Goal: Navigation & Orientation: Find specific page/section

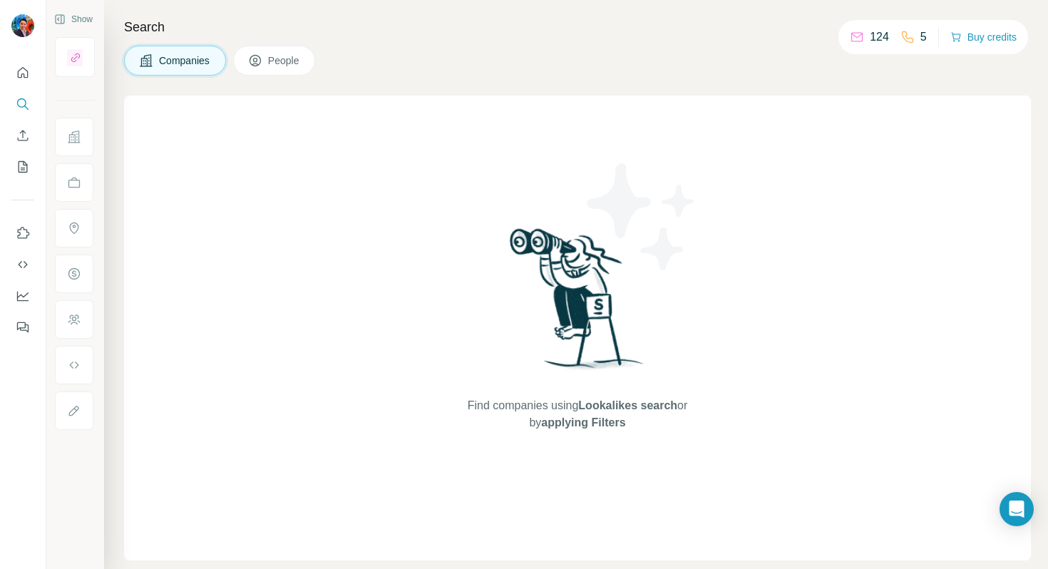
click at [858, 71] on div "Companies People" at bounding box center [577, 61] width 906 height 30
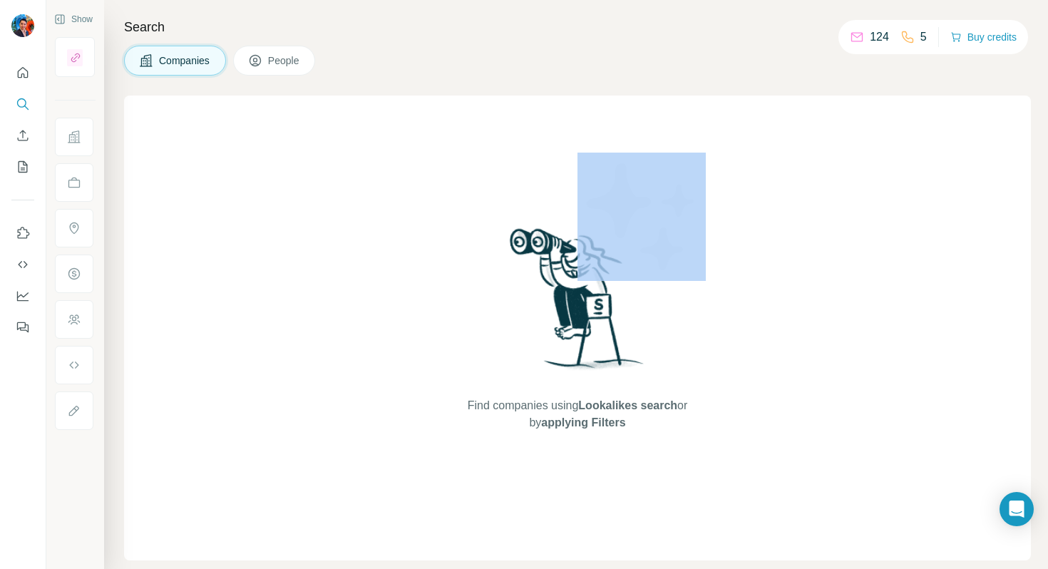
click at [858, 71] on div "Companies People" at bounding box center [577, 61] width 906 height 30
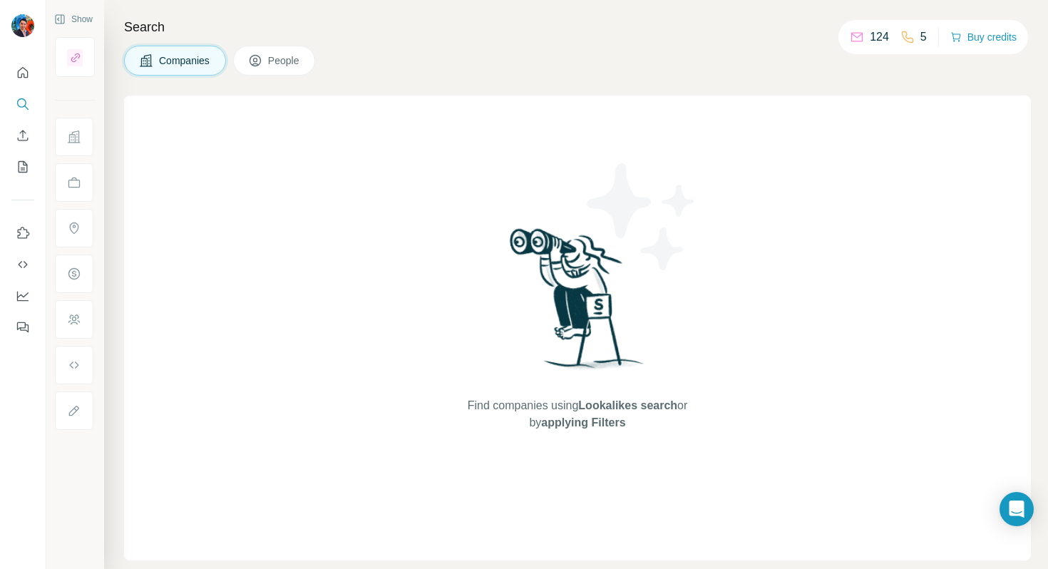
click at [912, 36] on div "5" at bounding box center [913, 37] width 26 height 17
click at [24, 294] on icon "Dashboard" at bounding box center [23, 296] width 14 height 14
click at [19, 306] on button "Dashboard" at bounding box center [22, 296] width 23 height 26
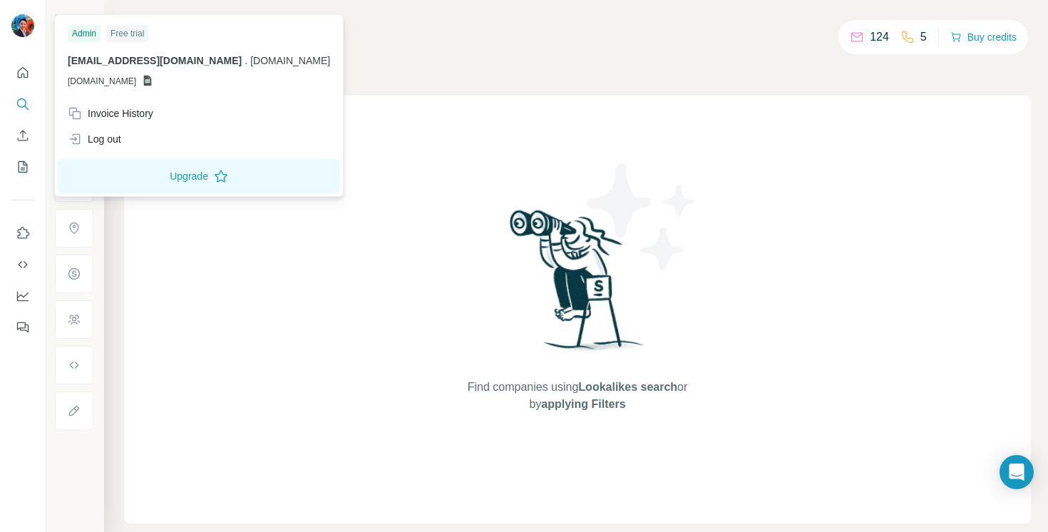
click at [21, 26] on img at bounding box center [22, 25] width 23 height 23
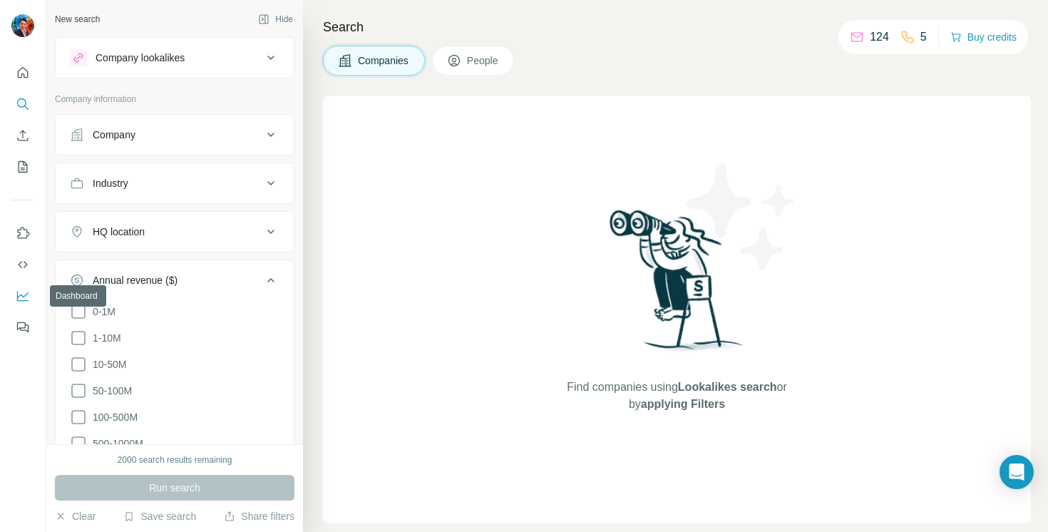
click at [25, 295] on icon "Dashboard" at bounding box center [23, 296] width 14 height 14
